Goal: Transaction & Acquisition: Purchase product/service

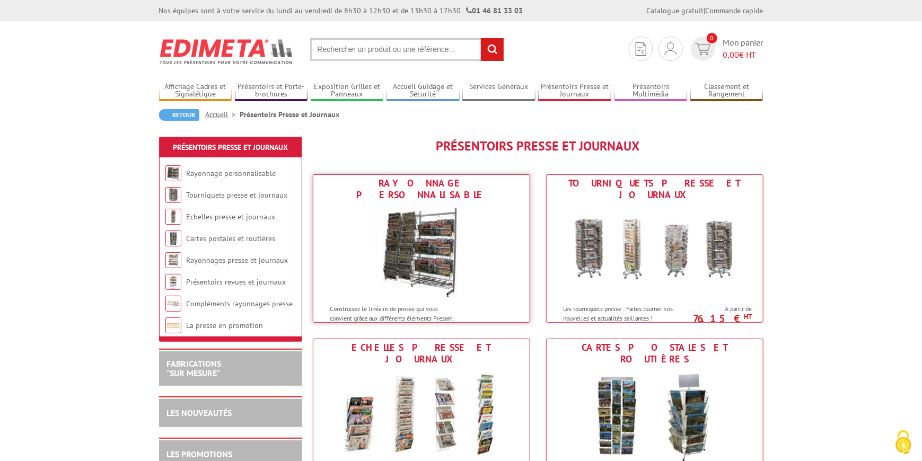
click at [425, 234] on img at bounding box center [421, 251] width 95 height 95
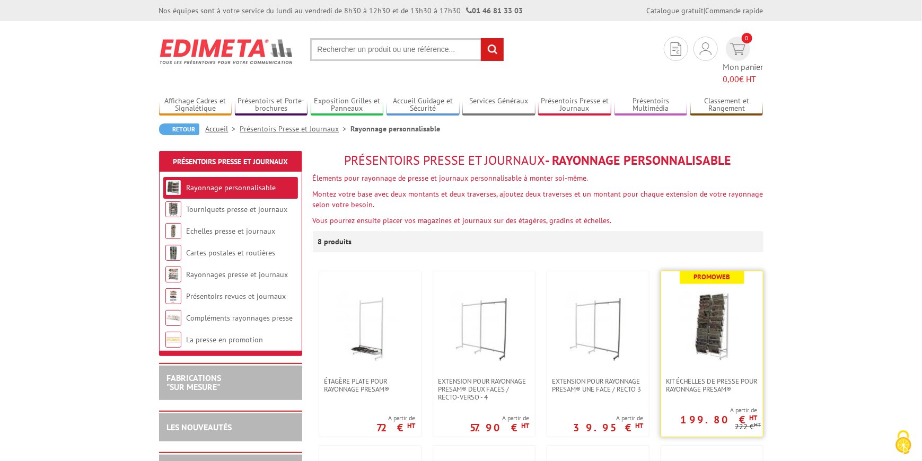
click at [701, 313] on img at bounding box center [712, 325] width 74 height 74
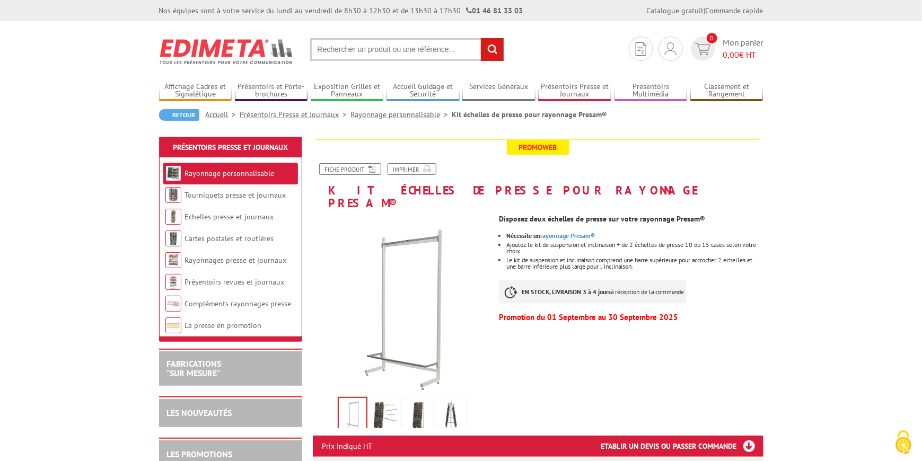
scroll to position [212, 0]
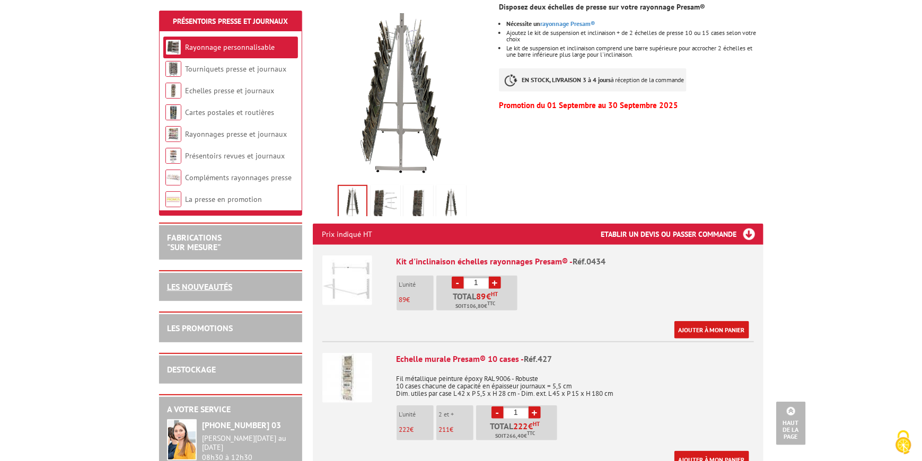
click at [216, 284] on link "LES NOUVEAUTÉS" at bounding box center [199, 287] width 65 height 11
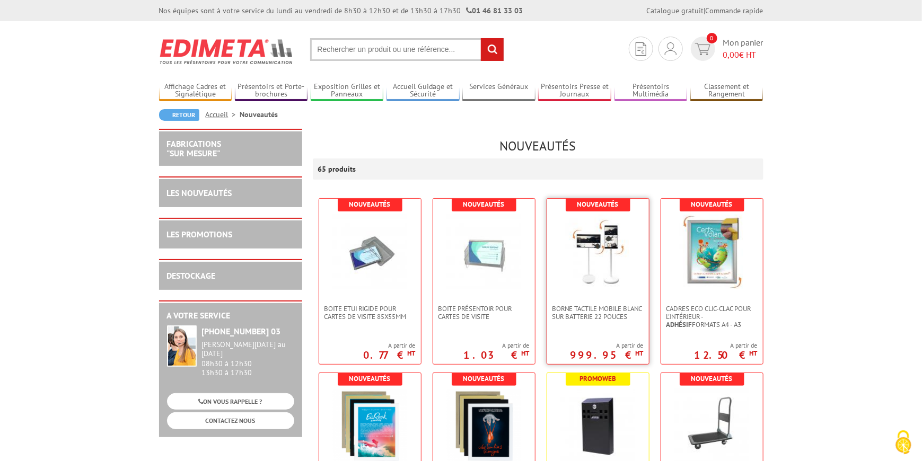
click at [612, 273] on img at bounding box center [598, 252] width 74 height 74
